Goal: Task Accomplishment & Management: Complete application form

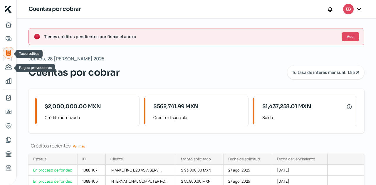
scroll to position [58, 0]
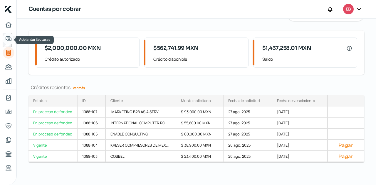
click at [8, 40] on icon "Adelantar facturas" at bounding box center [8, 38] width 7 height 7
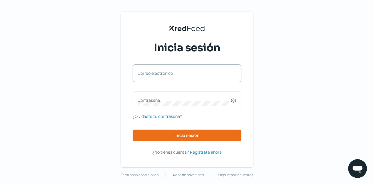
click at [179, 76] on label "Correo electrónico" at bounding box center [183, 73] width 93 height 6
click at [179, 76] on input "Correo electrónico" at bounding box center [186, 76] width 99 height 5
click at [179, 75] on input "Correo electrónico" at bounding box center [186, 76] width 99 height 5
type input "[EMAIL_ADDRESS][DOMAIN_NAME]"
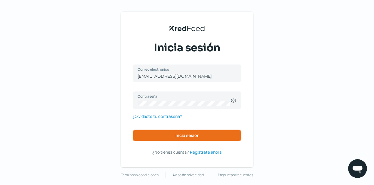
click at [173, 132] on button "Inicia sesión" at bounding box center [186, 136] width 109 height 12
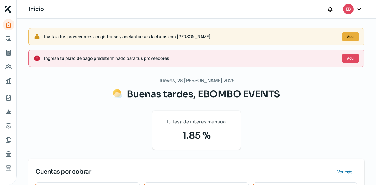
scroll to position [123, 0]
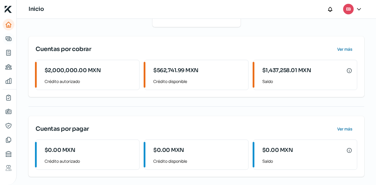
click at [13, 41] on link "Adelantar facturas" at bounding box center [9, 39] width 12 height 12
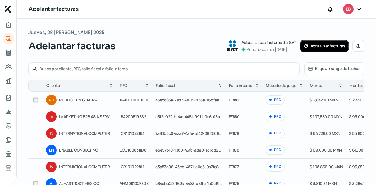
click at [322, 50] on button "Actualizar facturas" at bounding box center [325, 46] width 50 height 12
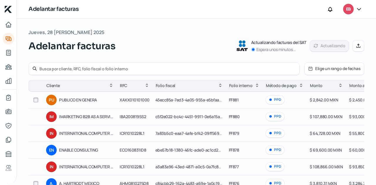
click at [357, 48] on button "Manual" at bounding box center [358, 46] width 12 height 12
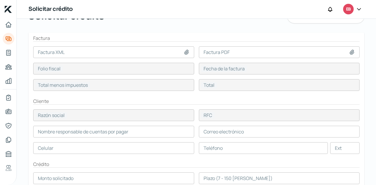
scroll to position [29, 0]
click at [187, 53] on icon at bounding box center [187, 53] width 6 height 6
type input "C:\fakepath\F882- COSBEL.xml"
type input "F882- COSBEL.xml"
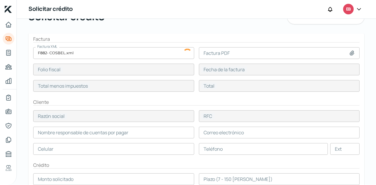
click at [350, 54] on icon at bounding box center [352, 53] width 4 height 4
type input "EF77713F-46FB-4D9E-AD41-E90A4628466E"
type input "28 ago, 2025"
type input "54600"
type input "63336"
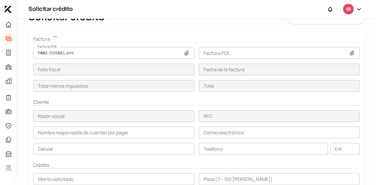
type input "COSBEL"
type input "COS621024897"
type input "54600"
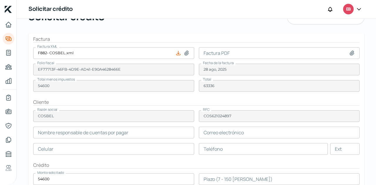
type input "[PERSON_NAME]"
type input "[PERSON_NAME][EMAIL_ADDRESS][PERSON_NAME][DOMAIN_NAME]"
type input "44 - 4301 - 7211"
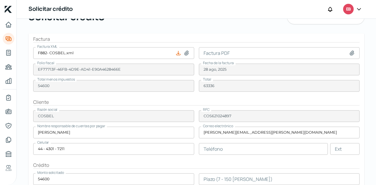
type input "C:\fakepath\F882- COSBEL.pdf"
type input "F882- COSBEL.pdf"
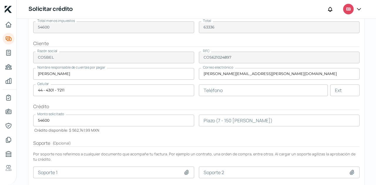
scroll to position [117, 0]
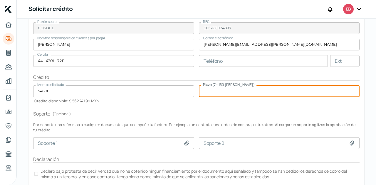
click at [208, 89] on input "number" at bounding box center [279, 91] width 161 height 12
type input "70"
click at [223, 105] on form "Factura Factura XML F882- [PERSON_NAME].xml Factura PDF F882- COSBEL.pdf Folio …" at bounding box center [196, 69] width 336 height 248
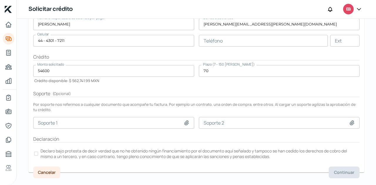
scroll to position [147, 0]
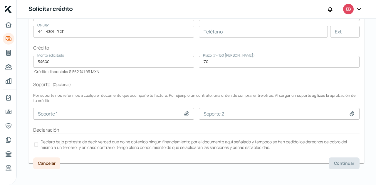
click at [34, 144] on label "Declaro bajo protesta de decir verdad que no he obtenido ningún financiamiento …" at bounding box center [196, 144] width 326 height 13
click at [334, 163] on span "Continuar" at bounding box center [344, 164] width 20 height 4
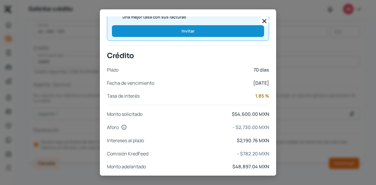
scroll to position [250, 0]
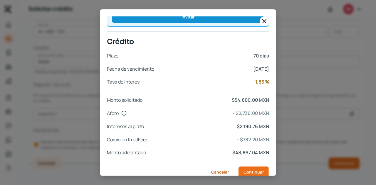
click at [254, 170] on span "Continuar" at bounding box center [253, 172] width 20 height 4
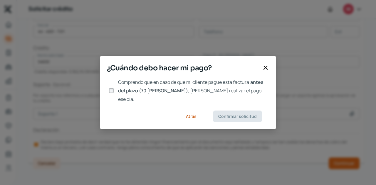
click at [110, 92] on input "Comprendo que en caso de que mi cliente pague esta factura antes del plazo (70 …" at bounding box center [111, 90] width 5 height 5
checkbox input "true"
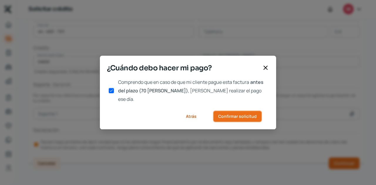
click at [228, 115] on span "Confirmar solicitud" at bounding box center [237, 117] width 38 height 4
